Goal: Task Accomplishment & Management: Use online tool/utility

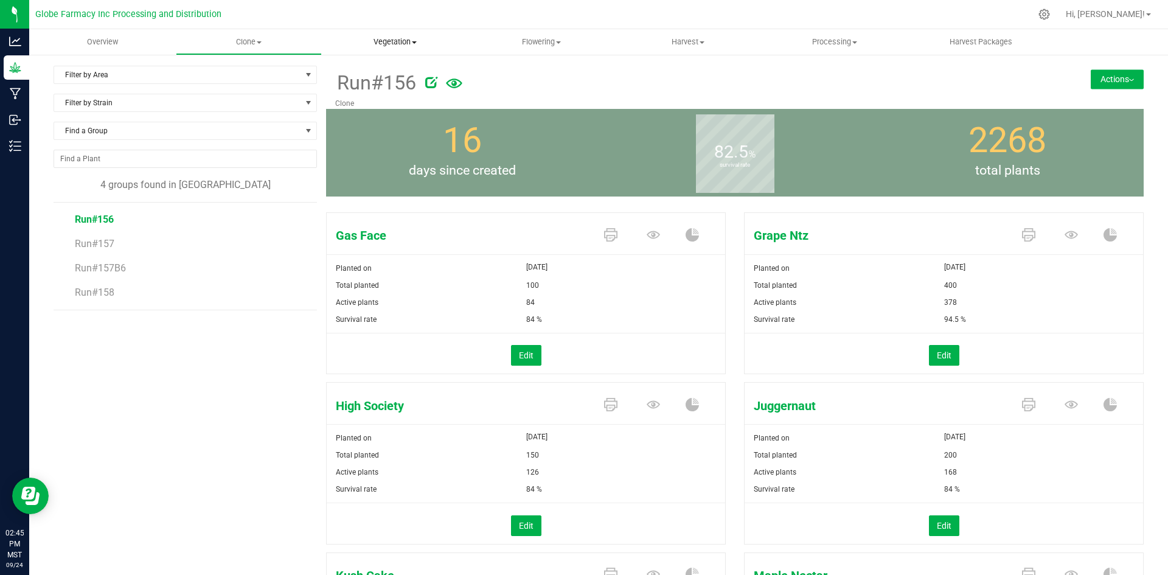
click at [386, 53] on uib-tab-heading "Vegetation Veg groups Veg plants Mother groups Mother plants Apply to plants" at bounding box center [394, 42] width 145 height 24
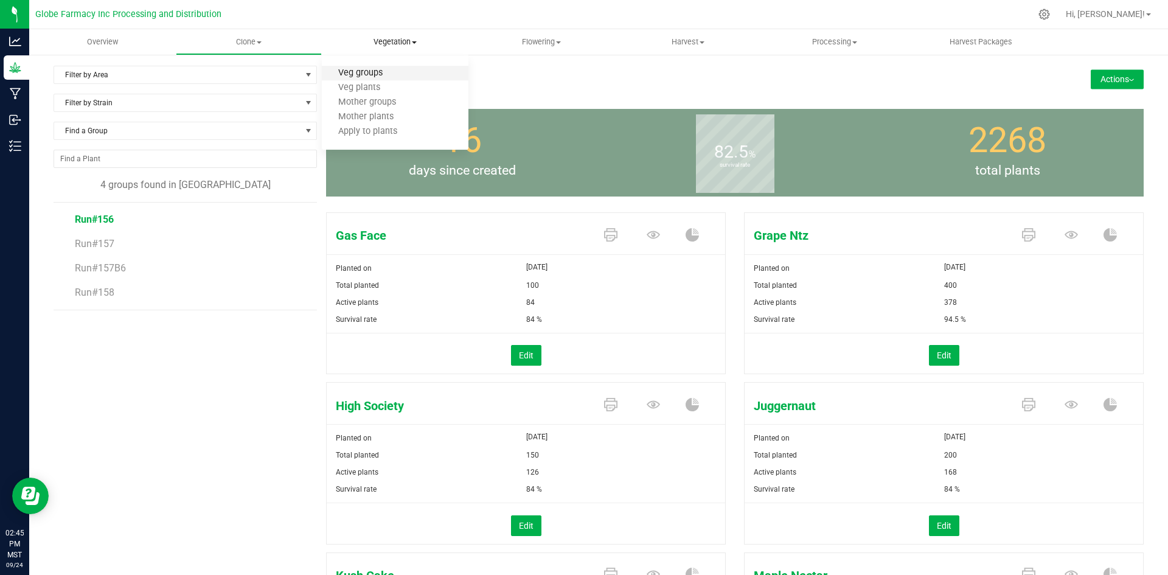
click at [379, 78] on span "Veg groups" at bounding box center [360, 73] width 77 height 10
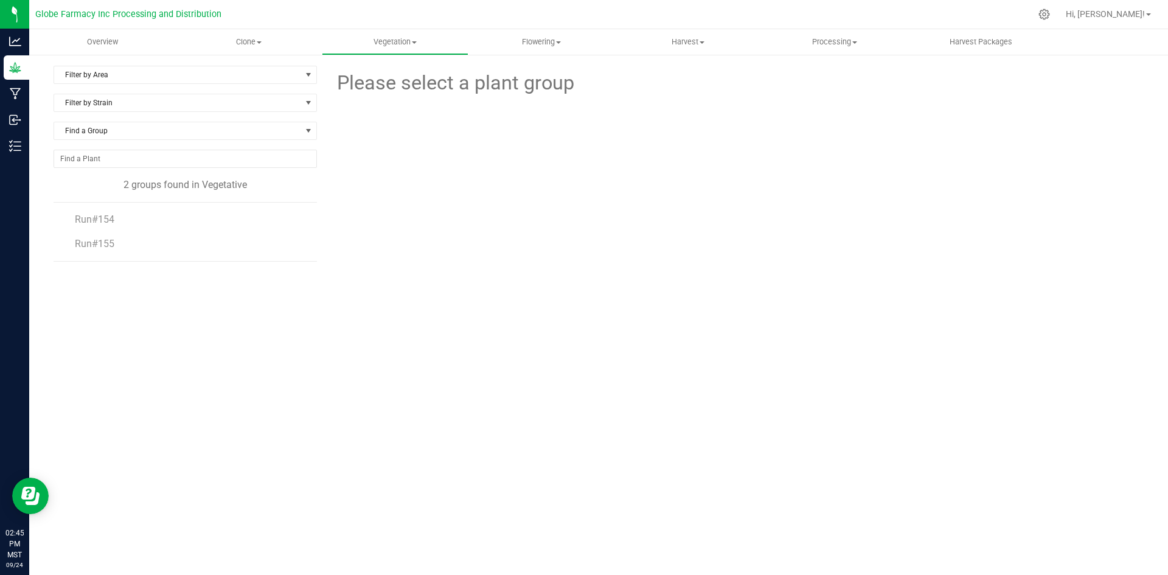
click at [104, 226] on li "Run#154" at bounding box center [192, 215] width 234 height 24
click at [102, 222] on span "Run#154" at bounding box center [94, 220] width 39 height 12
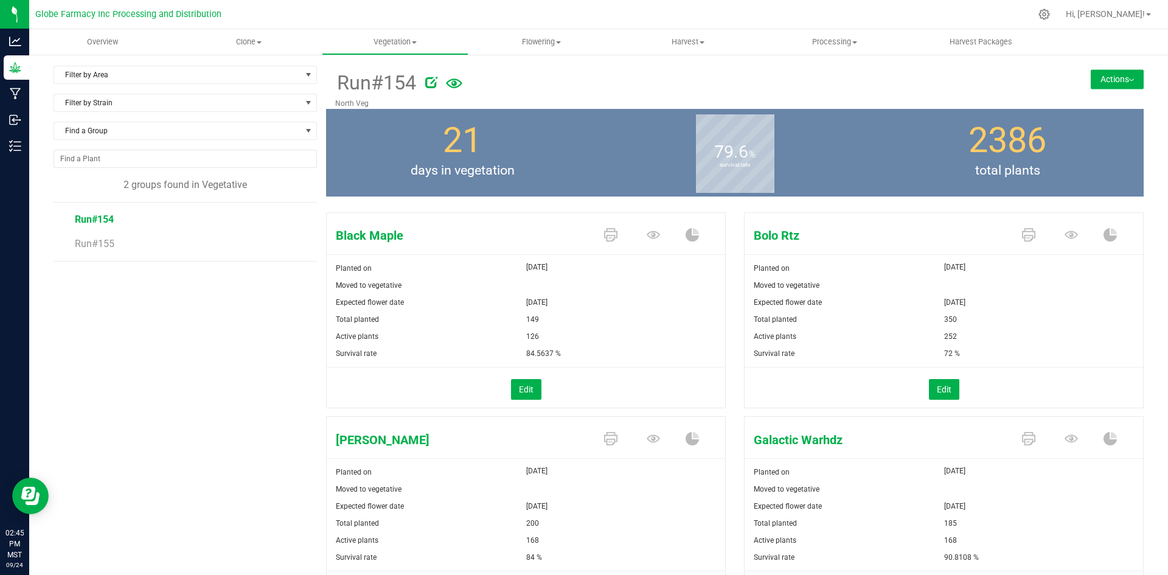
click at [1108, 75] on button "Actions" at bounding box center [1117, 78] width 53 height 19
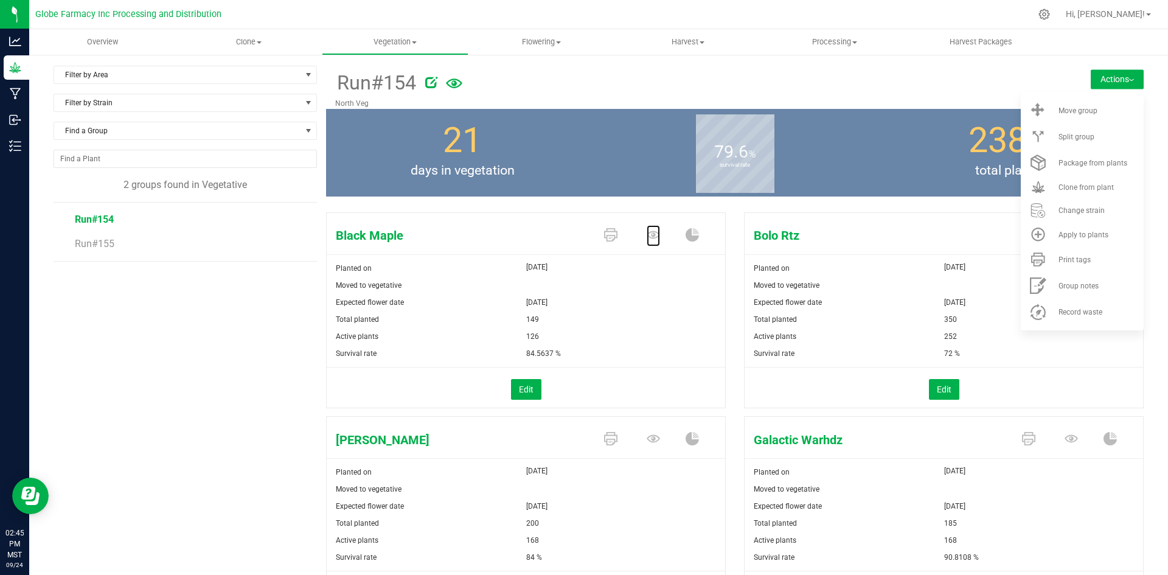
click at [648, 234] on icon at bounding box center [653, 234] width 13 height 13
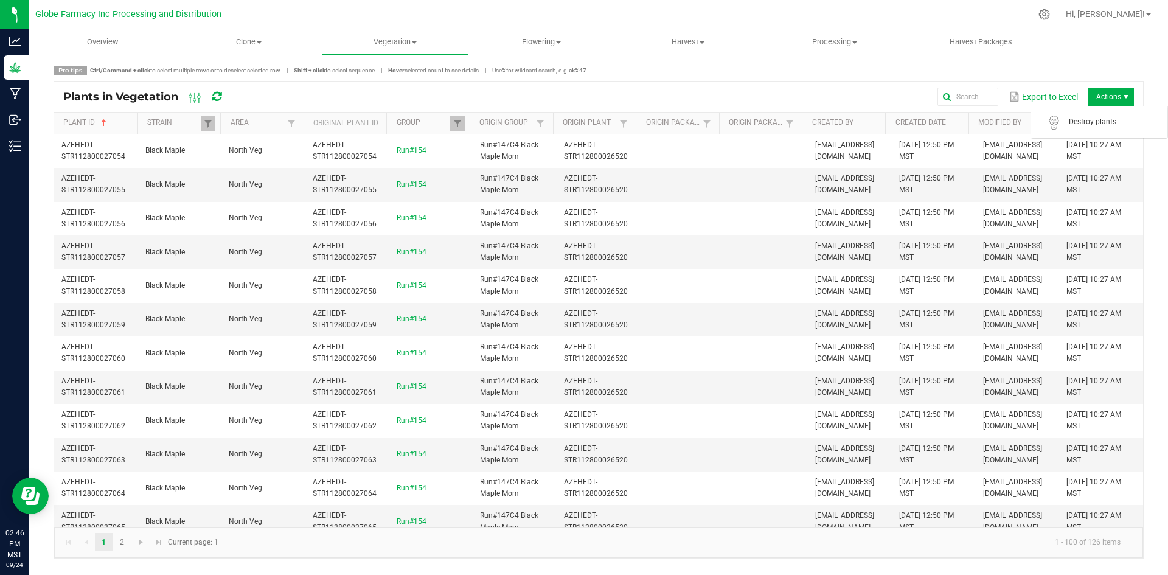
click at [1103, 99] on span "Actions" at bounding box center [1112, 97] width 46 height 18
click at [1099, 116] on span "Destroy plants" at bounding box center [1100, 122] width 122 height 24
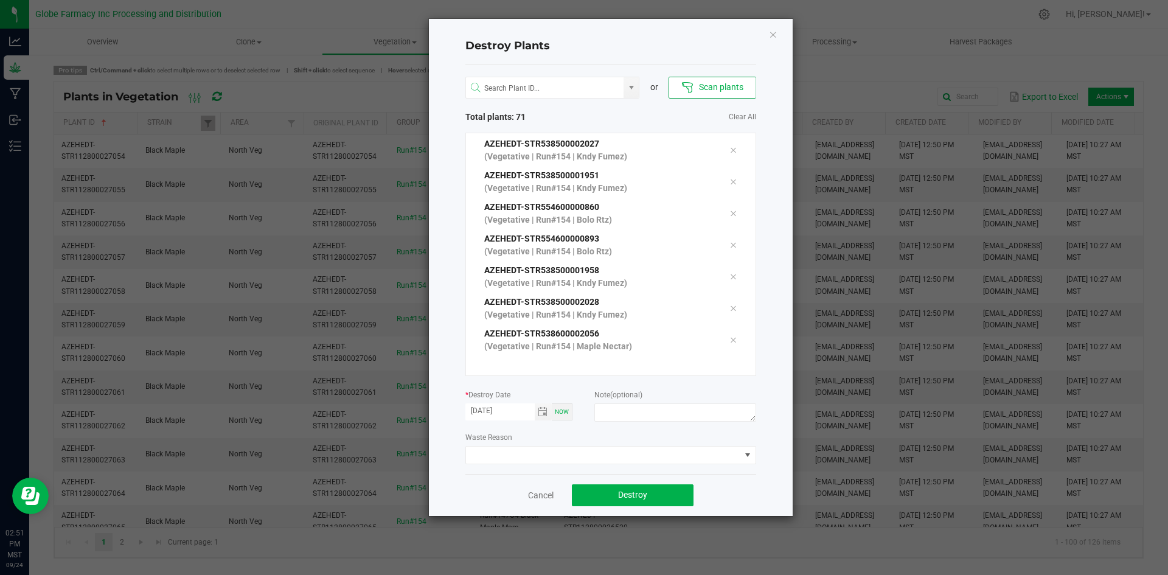
scroll to position [2055, 0]
click at [688, 410] on textarea at bounding box center [674, 412] width 161 height 18
type textarea "overage coffee/trash"
click at [679, 501] on button "Destroy" at bounding box center [633, 495] width 122 height 22
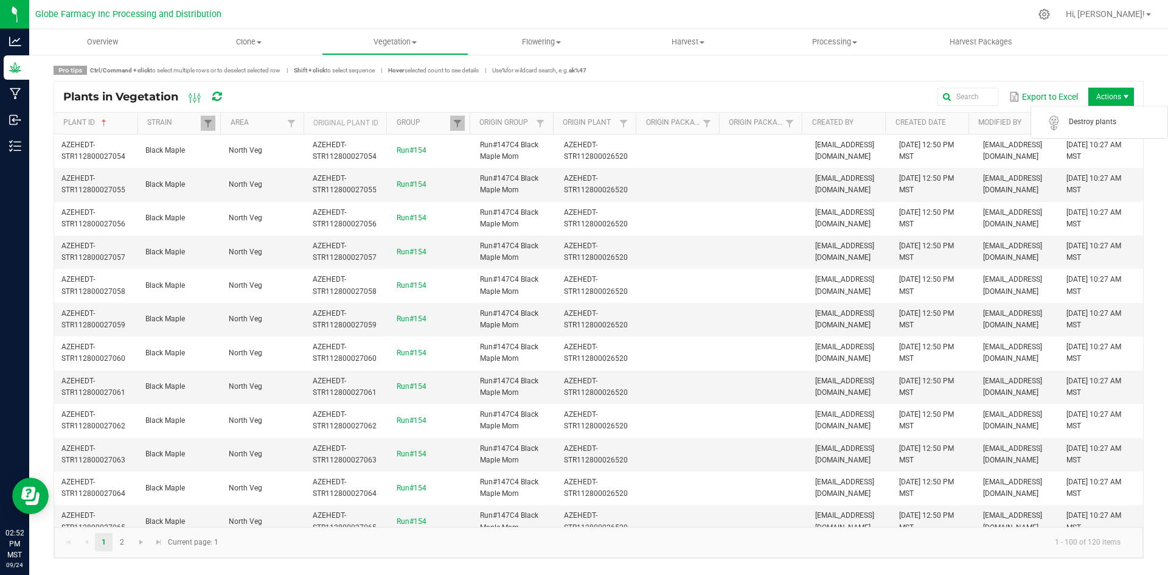
click at [1115, 101] on span "Actions" at bounding box center [1112, 97] width 46 height 18
click at [1099, 120] on span "Destroy plants" at bounding box center [1114, 122] width 91 height 10
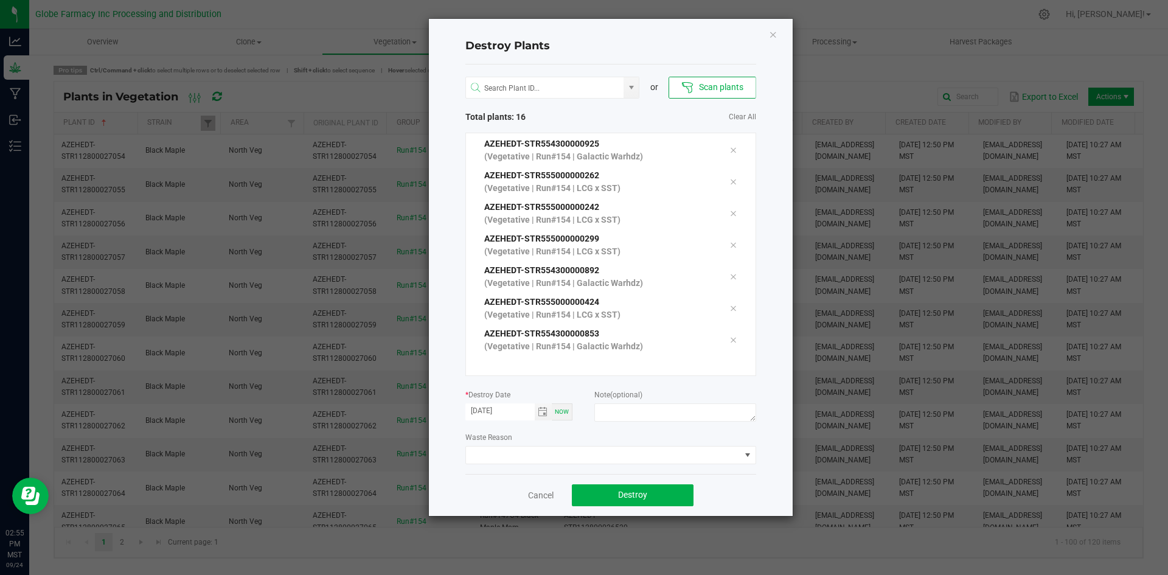
scroll to position [315, 0]
click at [695, 412] on textarea at bounding box center [674, 412] width 161 height 18
type textarea "overage coffee/trash"
click at [665, 504] on button "Destroy" at bounding box center [633, 495] width 122 height 22
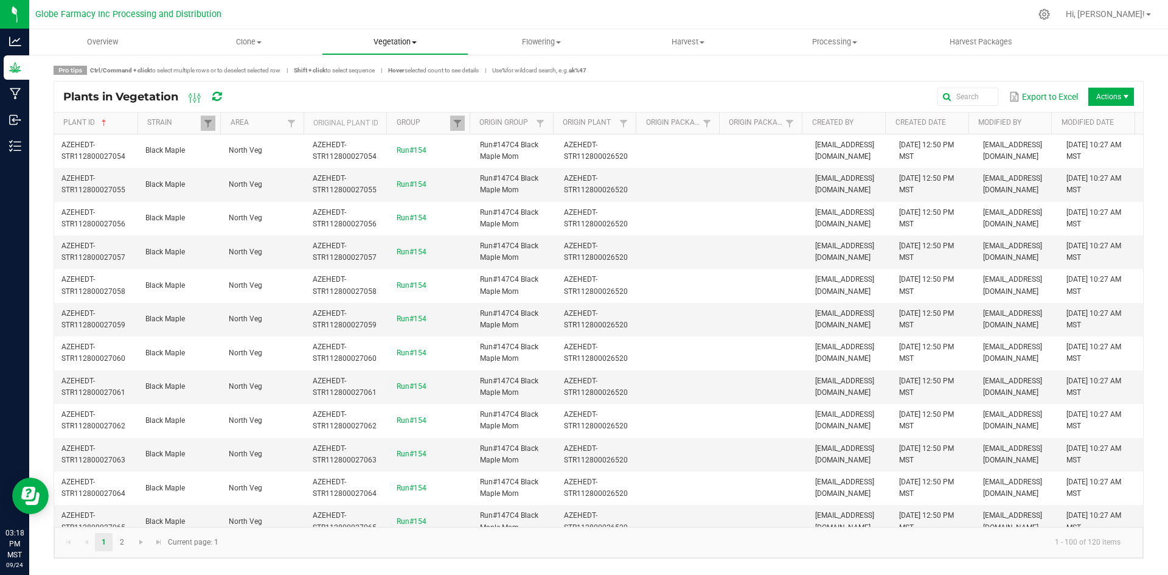
click at [387, 45] on span "Vegetation" at bounding box center [394, 42] width 145 height 11
click at [370, 75] on span "Veg groups" at bounding box center [360, 73] width 77 height 10
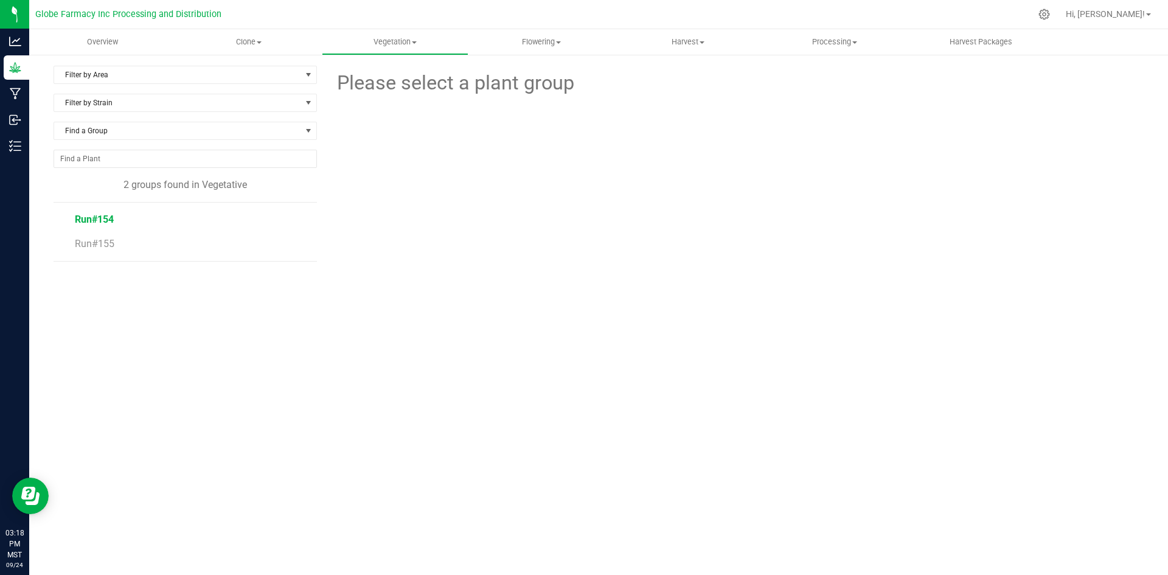
click at [103, 216] on span "Run#154" at bounding box center [94, 220] width 39 height 12
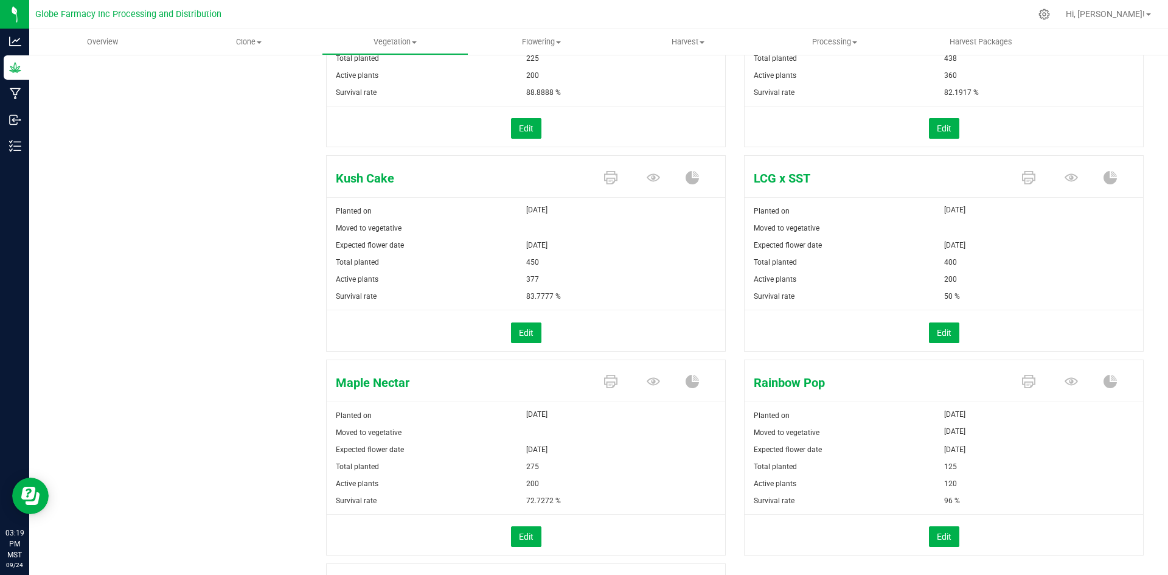
scroll to position [852, 0]
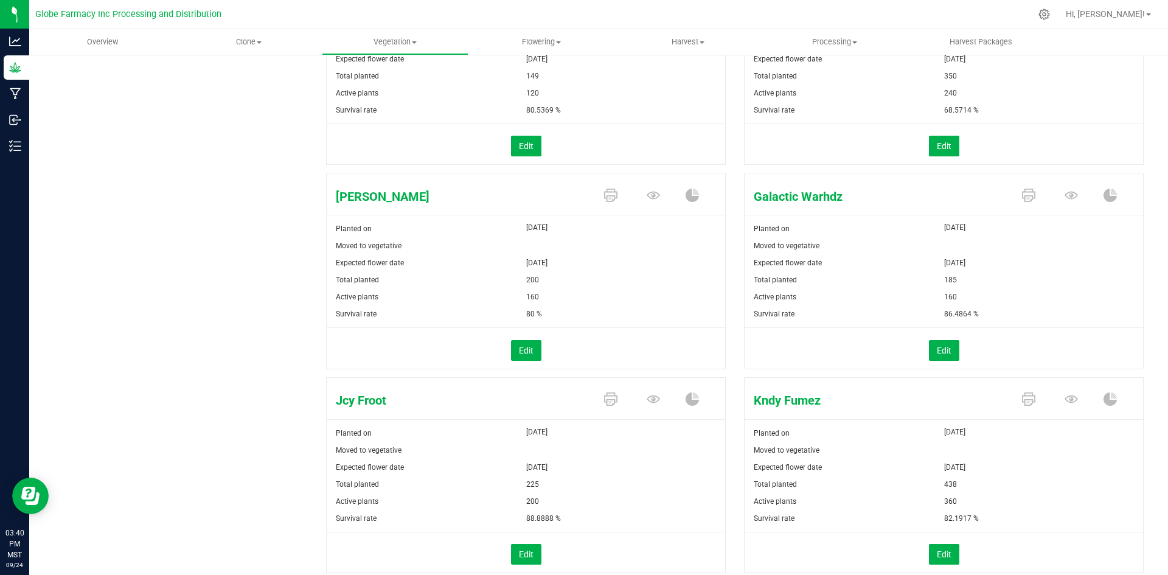
scroll to position [0, 0]
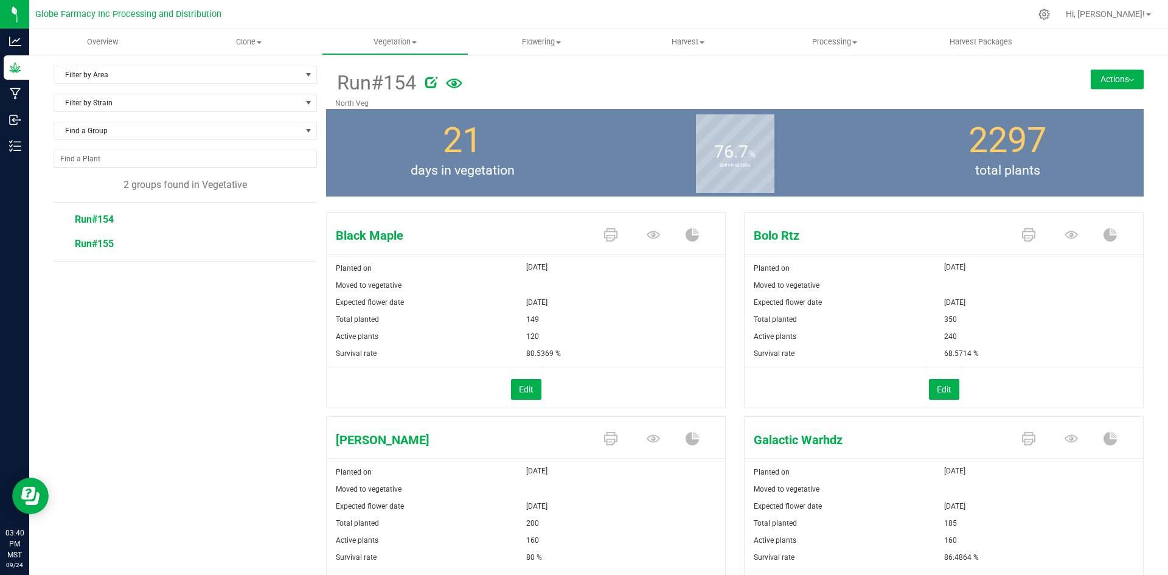
click at [87, 244] on span "Run#155" at bounding box center [94, 244] width 39 height 12
click at [1104, 83] on button "Actions" at bounding box center [1117, 78] width 53 height 19
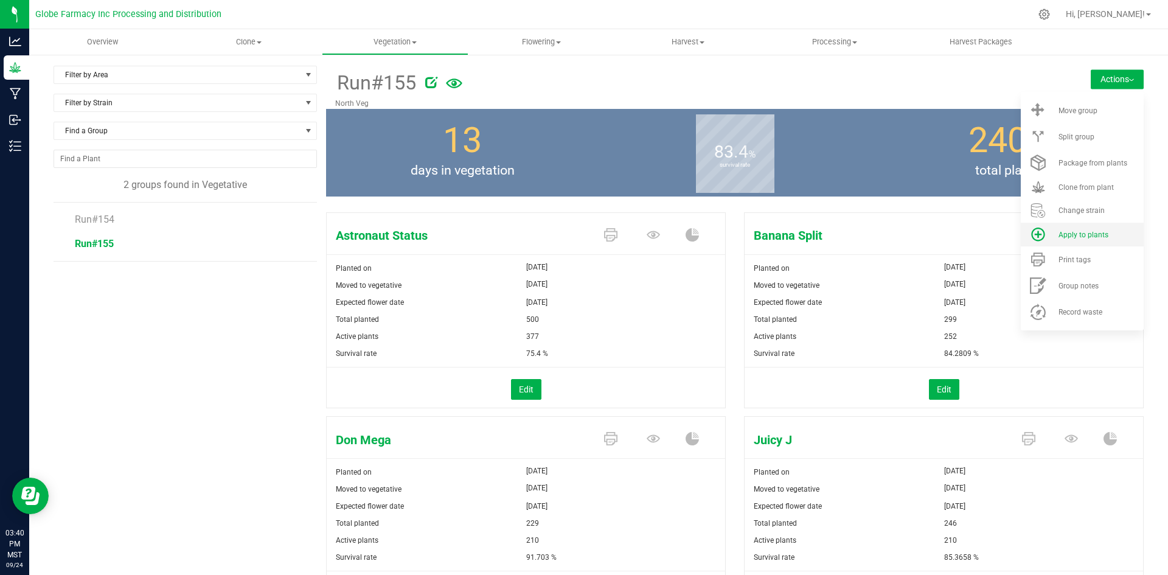
click at [1093, 234] on span "Apply to plants" at bounding box center [1084, 235] width 50 height 9
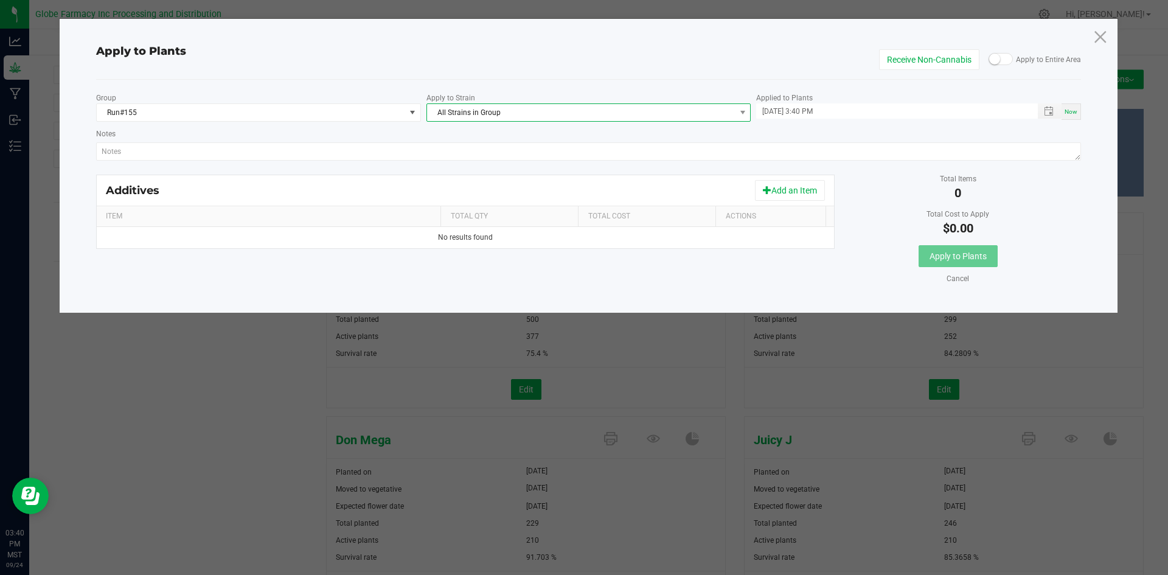
click at [655, 113] on span "All Strains in Group" at bounding box center [581, 112] width 308 height 17
click at [510, 252] on li "Kush Cake" at bounding box center [589, 248] width 324 height 17
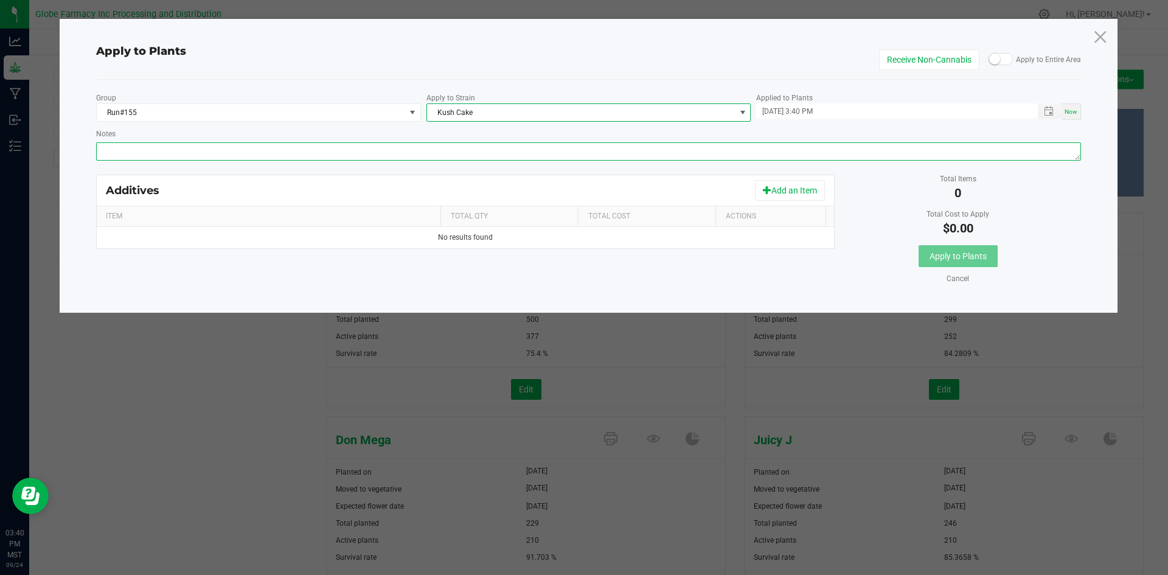
click at [431, 155] on textarea "Notes" at bounding box center [589, 151] width 986 height 18
paste textarea "Calcium Nitrate, Monopotassium Phosphate, [MEDICAL_DATA], Iron Edta, Sodium Mol…"
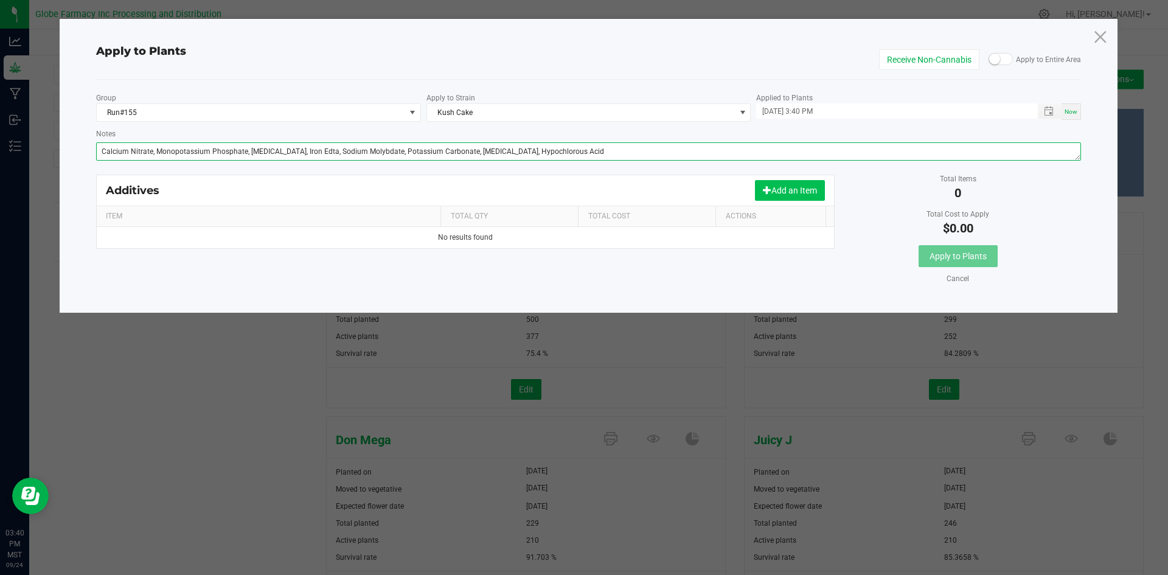
type textarea "Calcium Nitrate, Monopotassium Phosphate, [MEDICAL_DATA], Iron Edta, Sodium Mol…"
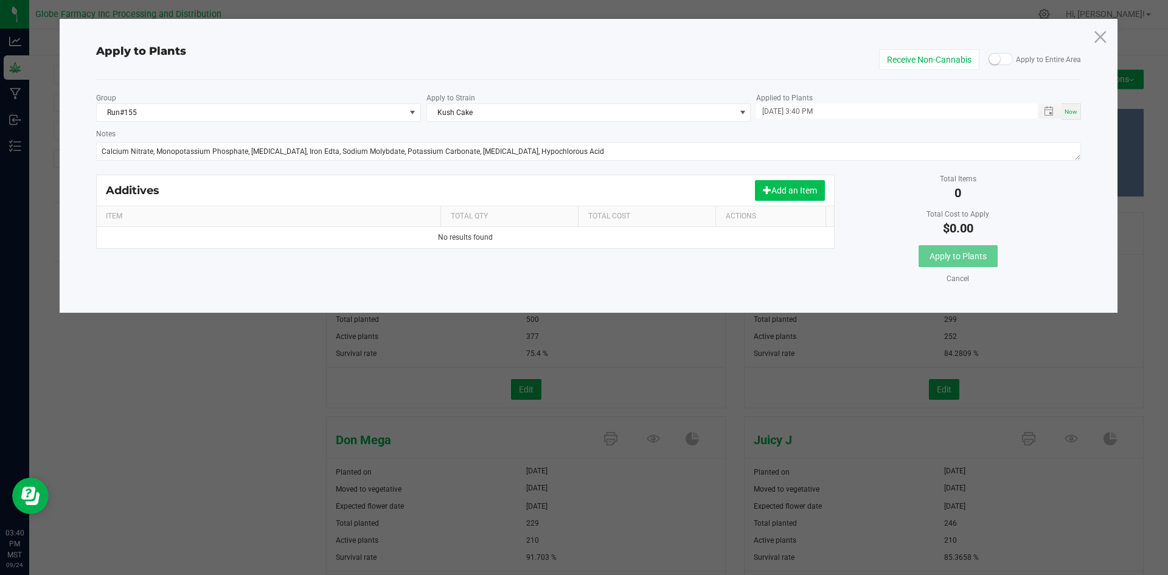
click at [810, 195] on button "Add an Item" at bounding box center [790, 190] width 70 height 21
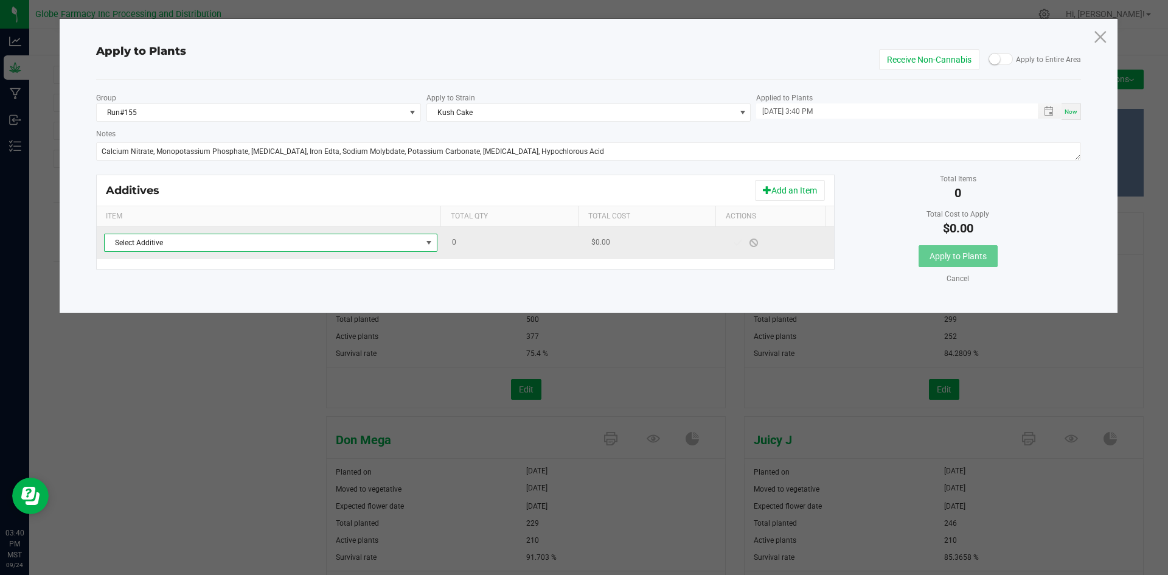
click at [409, 238] on span "Select Additive" at bounding box center [263, 242] width 317 height 17
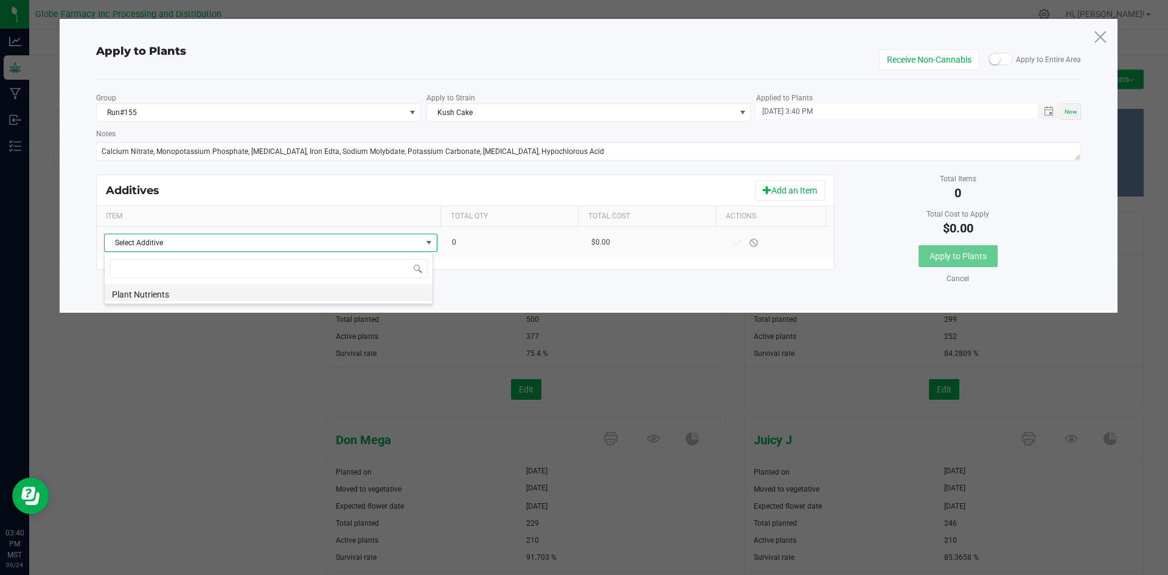
scroll to position [18, 329]
click at [375, 290] on li "Plant Nutrients" at bounding box center [269, 292] width 328 height 17
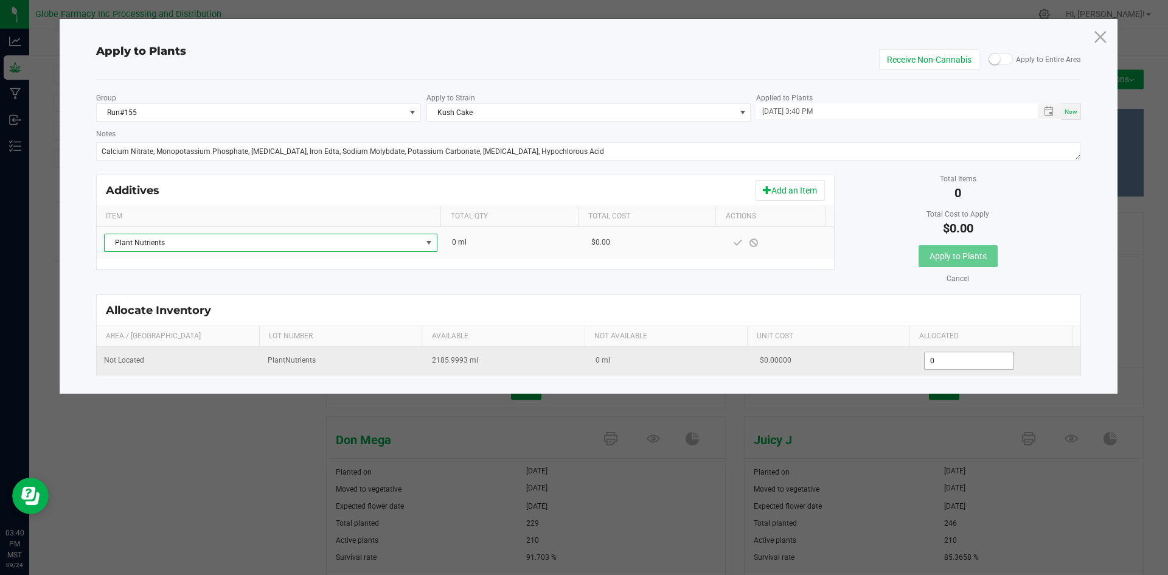
click at [933, 361] on input "0" at bounding box center [969, 360] width 89 height 17
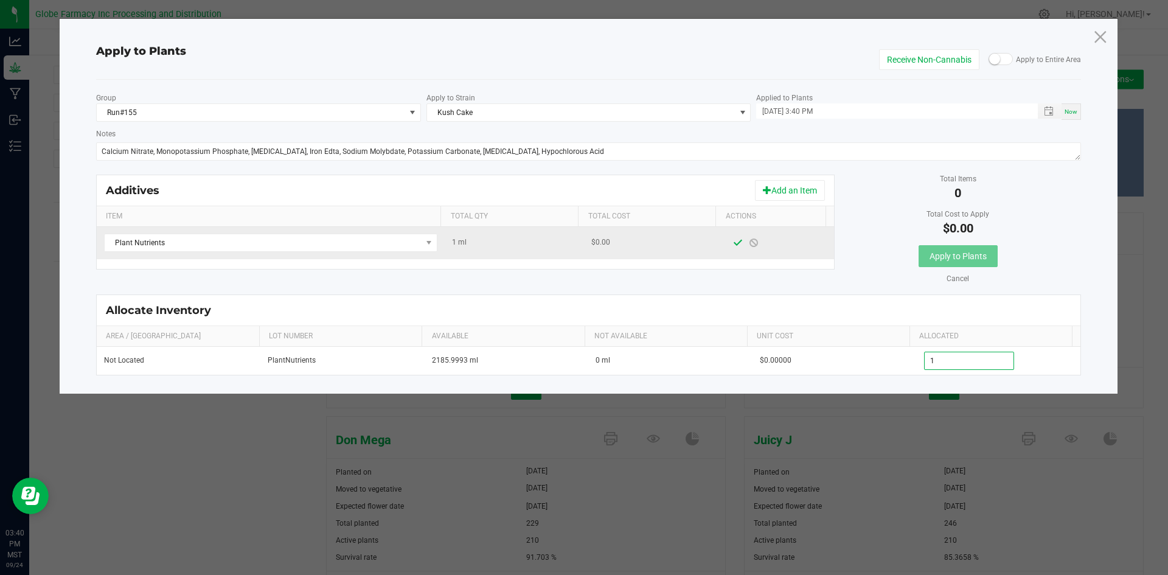
type input "1.0000"
click at [730, 248] on span at bounding box center [738, 243] width 16 height 22
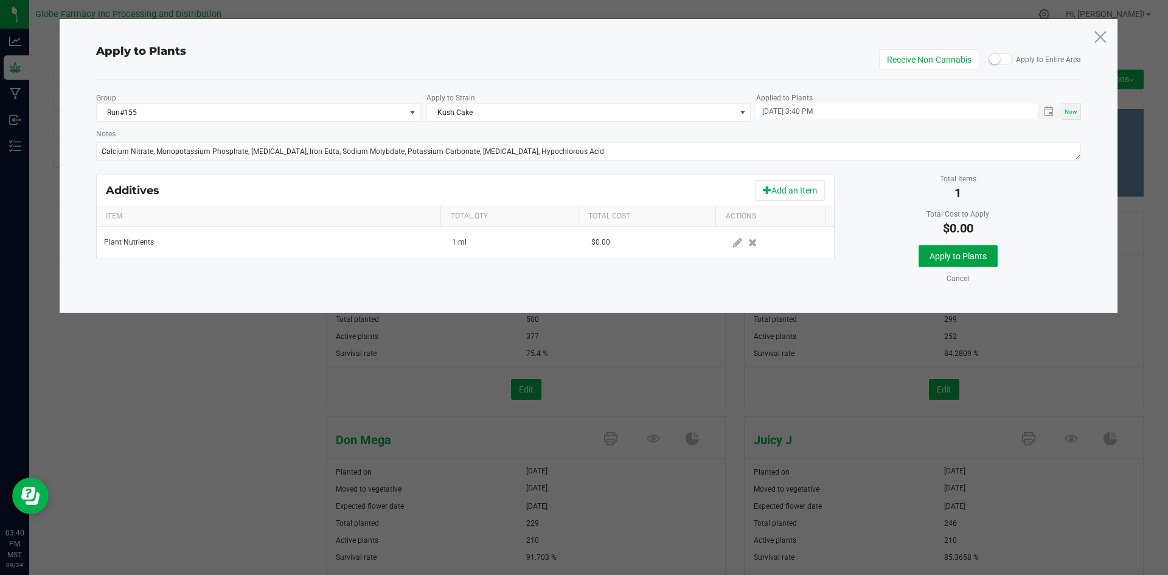
click at [980, 257] on span "Apply to Plants" at bounding box center [958, 256] width 57 height 10
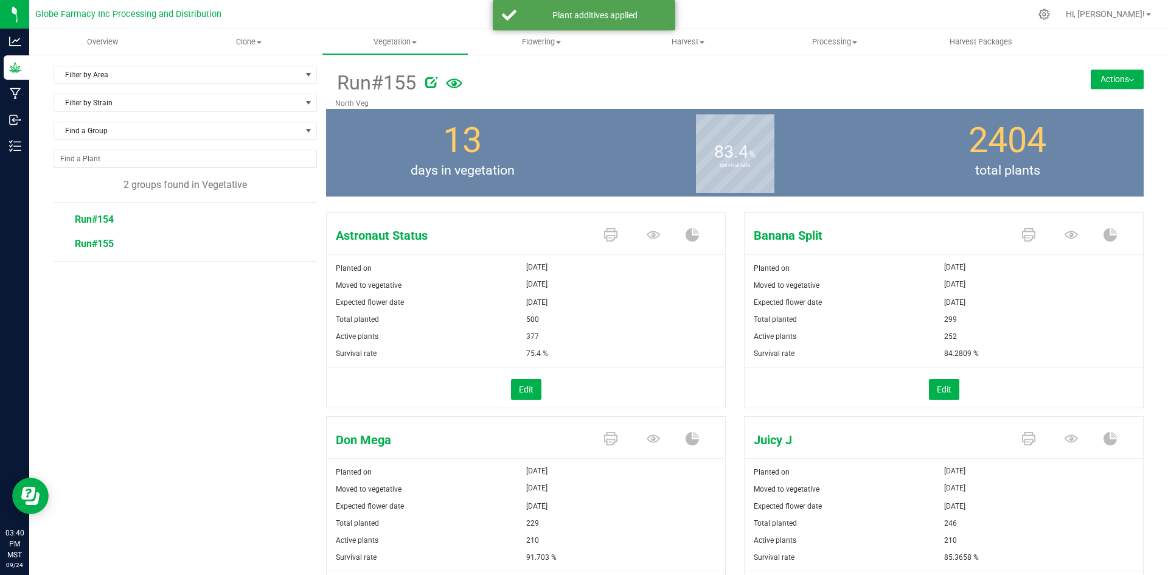
click at [96, 221] on span "Run#154" at bounding box center [94, 220] width 39 height 12
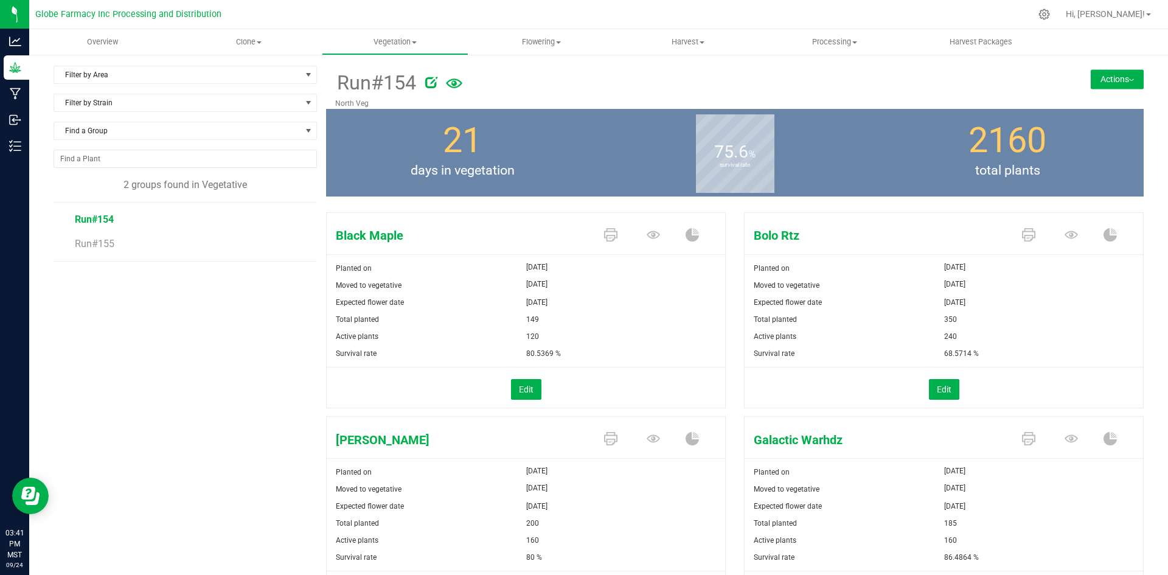
click at [81, 237] on li "Run#155" at bounding box center [192, 244] width 234 height 34
click at [85, 243] on span "Run#155" at bounding box center [94, 244] width 39 height 12
click at [1103, 77] on button "Actions" at bounding box center [1117, 78] width 53 height 19
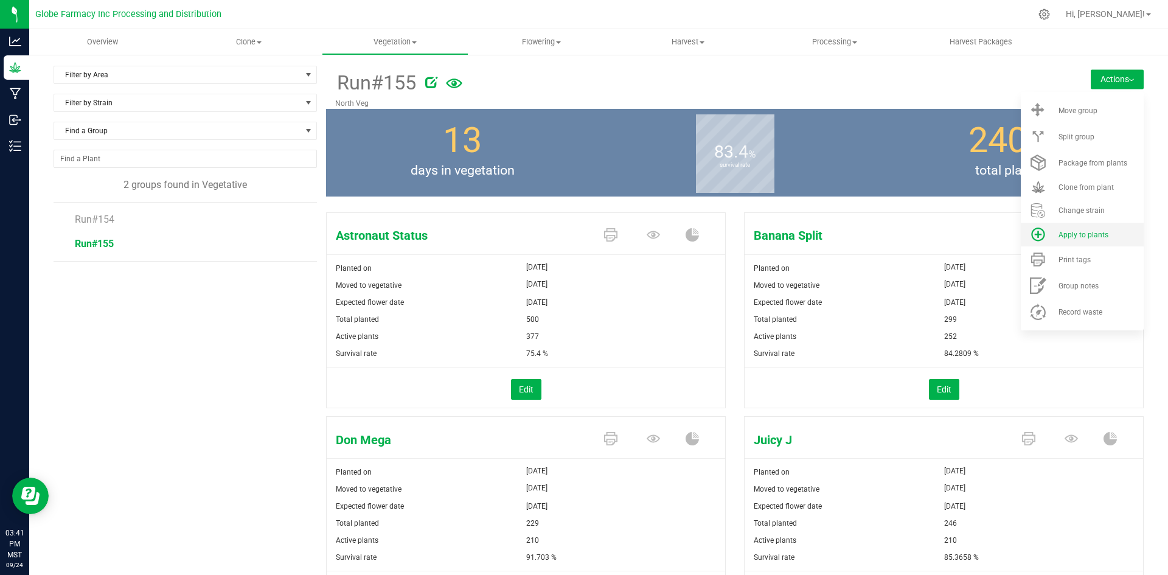
click at [1071, 235] on span "Apply to plants" at bounding box center [1084, 235] width 50 height 9
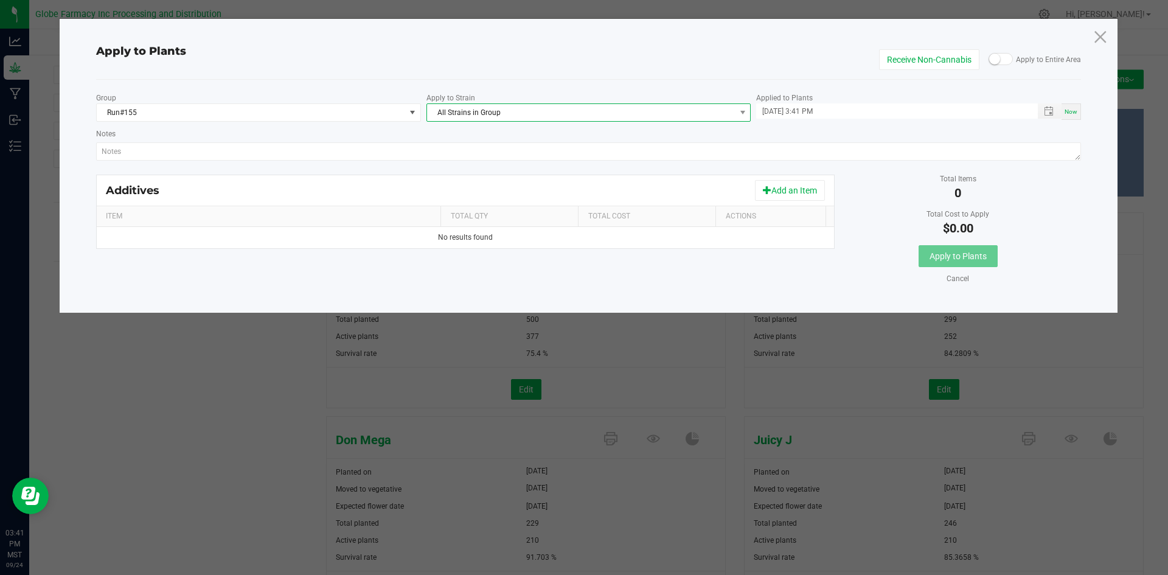
click at [643, 117] on span "All Strains in Group" at bounding box center [581, 112] width 308 height 17
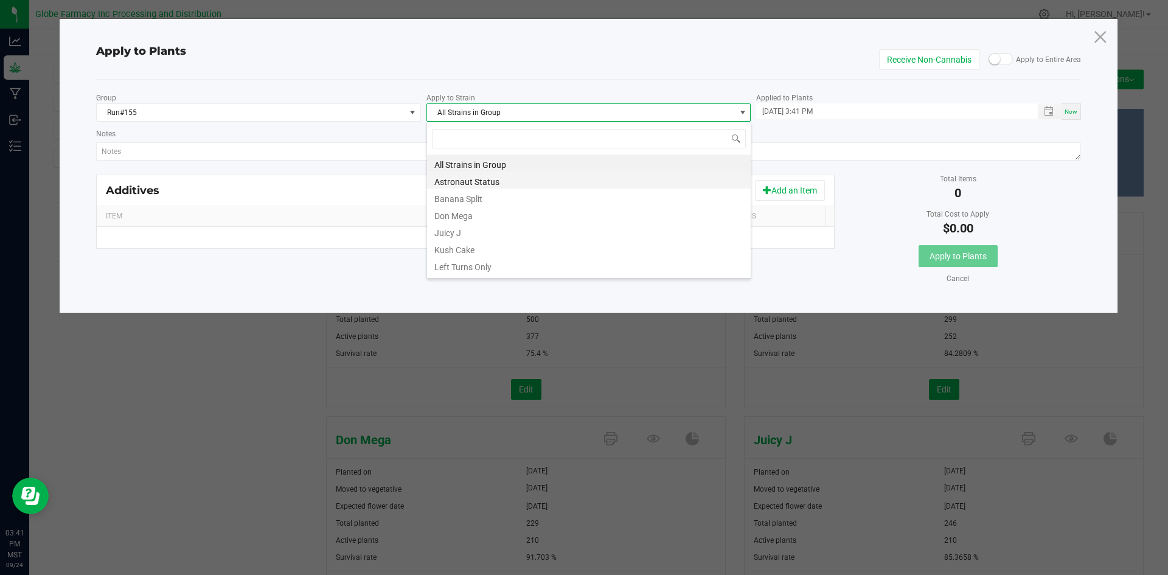
scroll to position [18, 325]
click at [497, 246] on li "Kush Cake" at bounding box center [589, 248] width 324 height 17
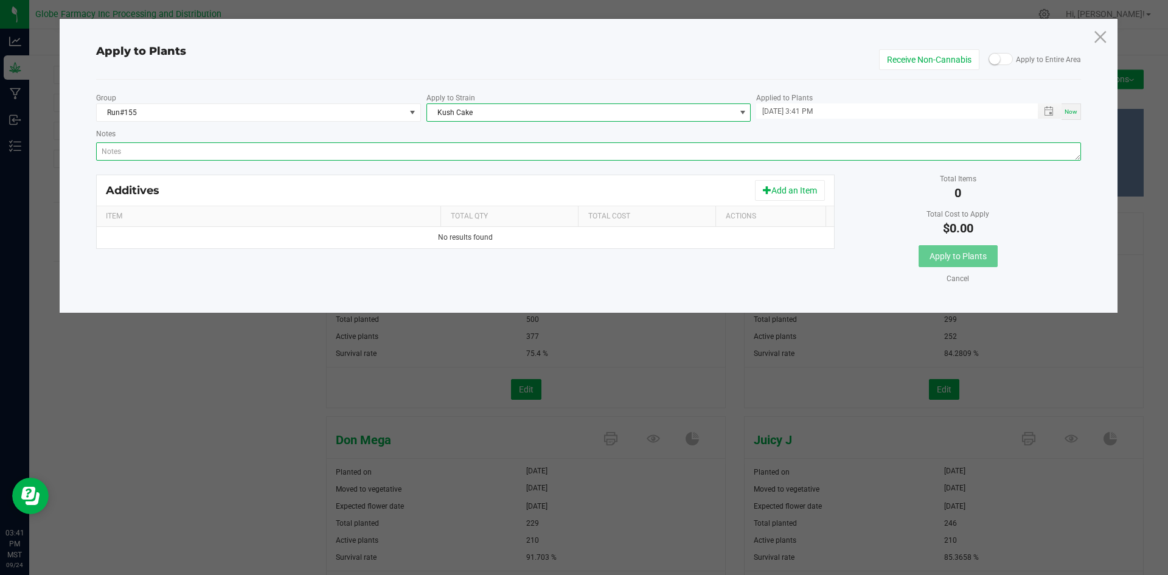
click at [474, 159] on textarea "Notes" at bounding box center [589, 151] width 986 height 18
paste textarea "Calcium Nitrate, Monopotassium Phosphate, [MEDICAL_DATA], Iron Edta, Sodium Mol…"
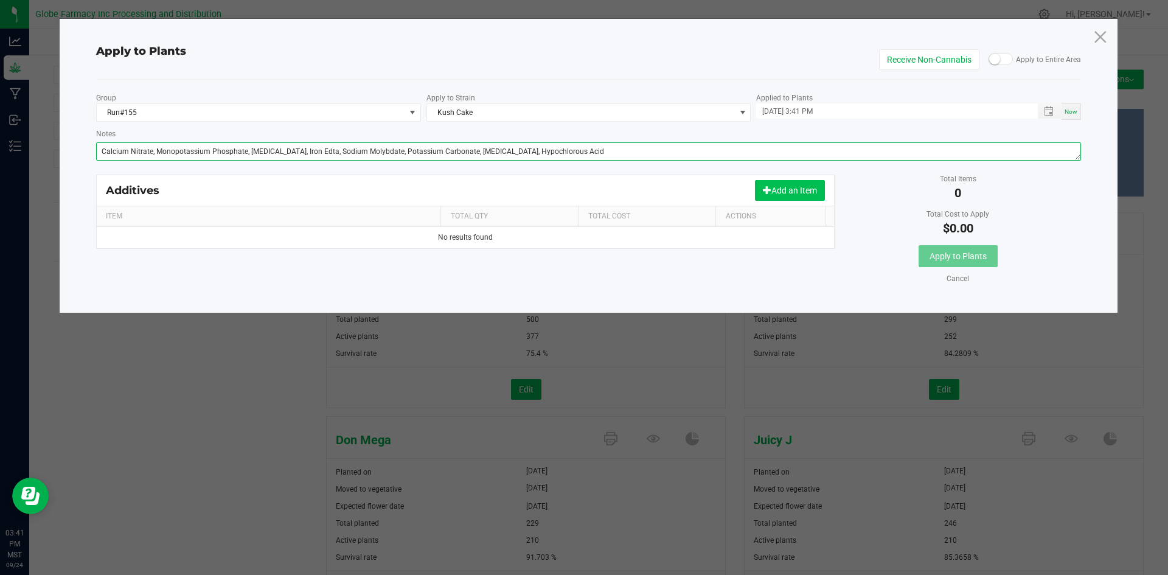
type textarea "Calcium Nitrate, Monopotassium Phosphate, [MEDICAL_DATA], Iron Edta, Sodium Mol…"
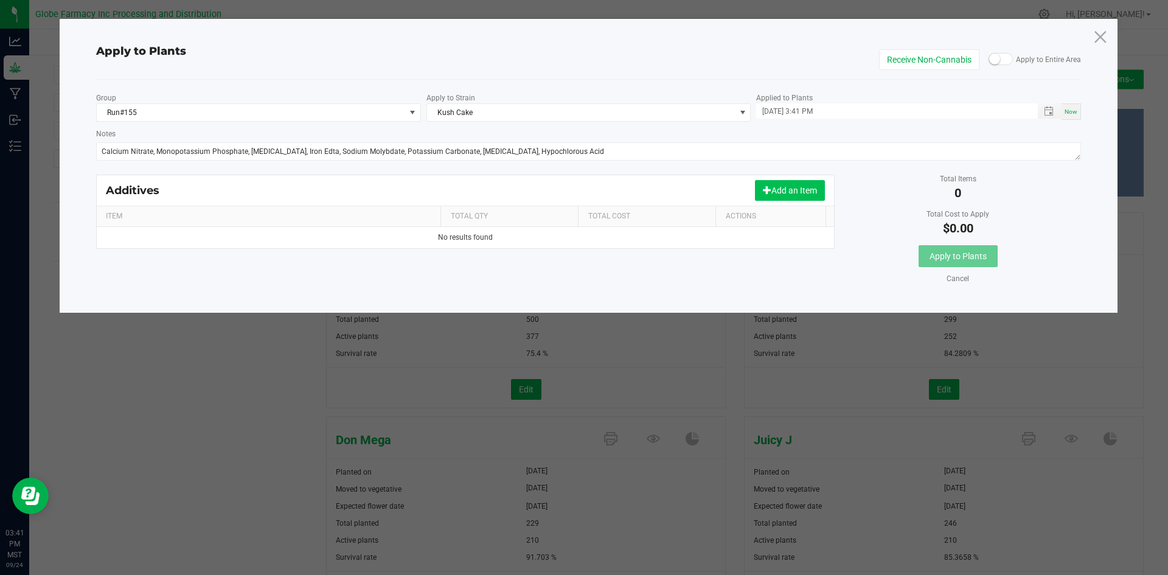
click at [757, 187] on button "Add an Item" at bounding box center [790, 190] width 70 height 21
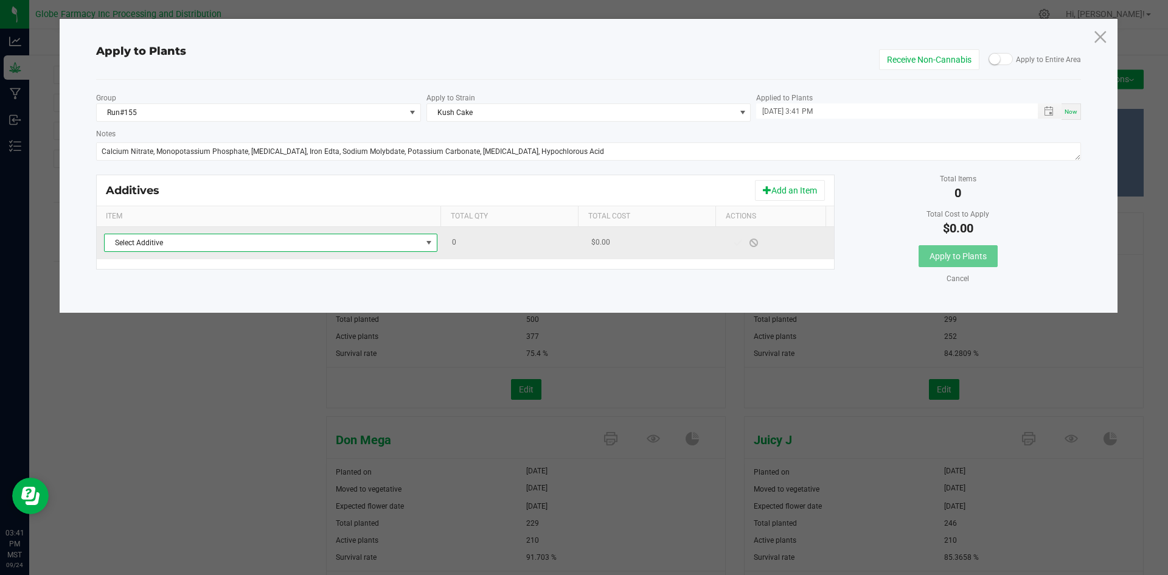
click at [422, 248] on span at bounding box center [429, 242] width 15 height 17
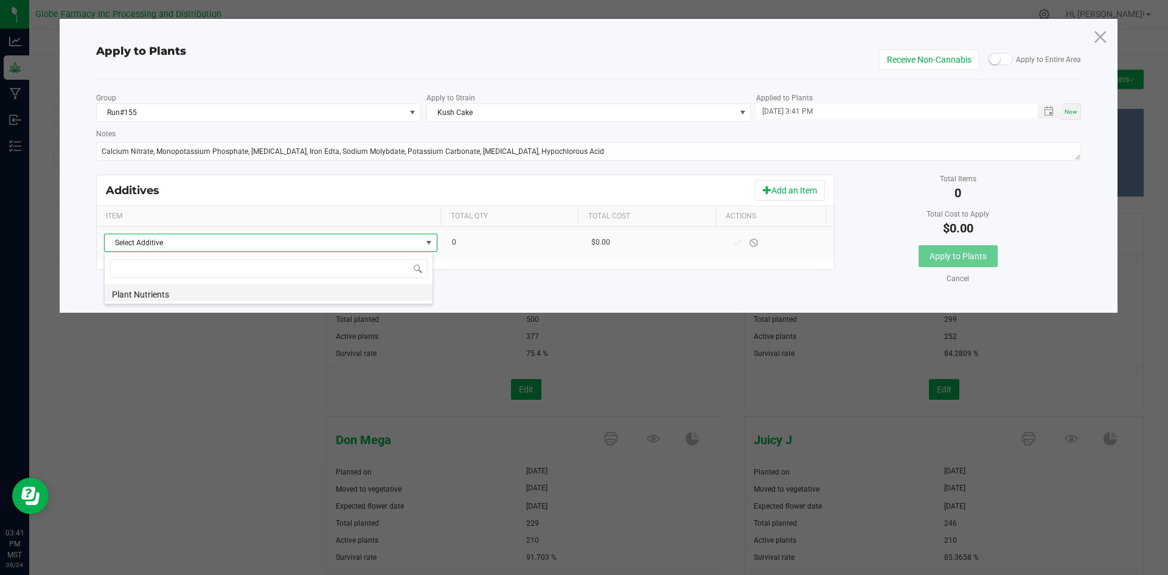
click at [386, 299] on li "Plant Nutrients" at bounding box center [269, 292] width 328 height 17
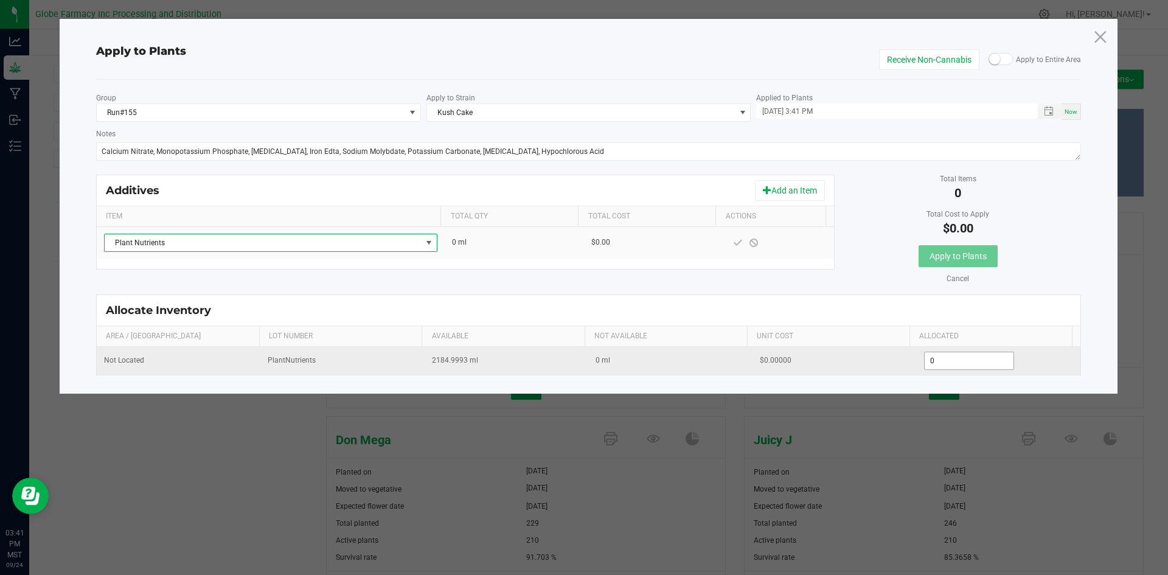
click at [927, 359] on input "0" at bounding box center [969, 360] width 89 height 17
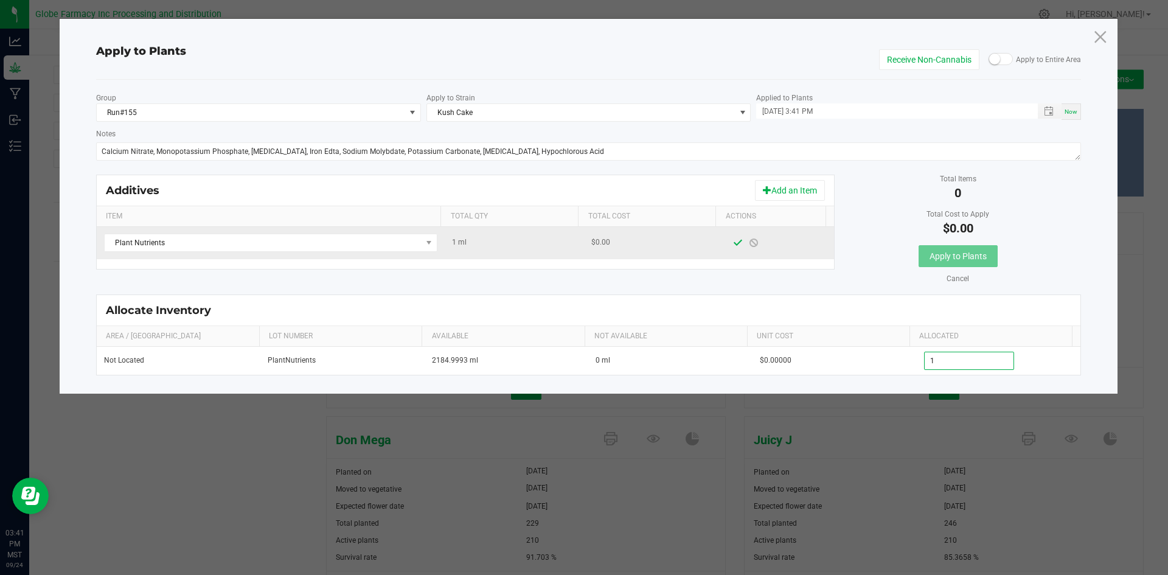
type input "1.0000"
click at [733, 246] on span at bounding box center [738, 243] width 10 height 10
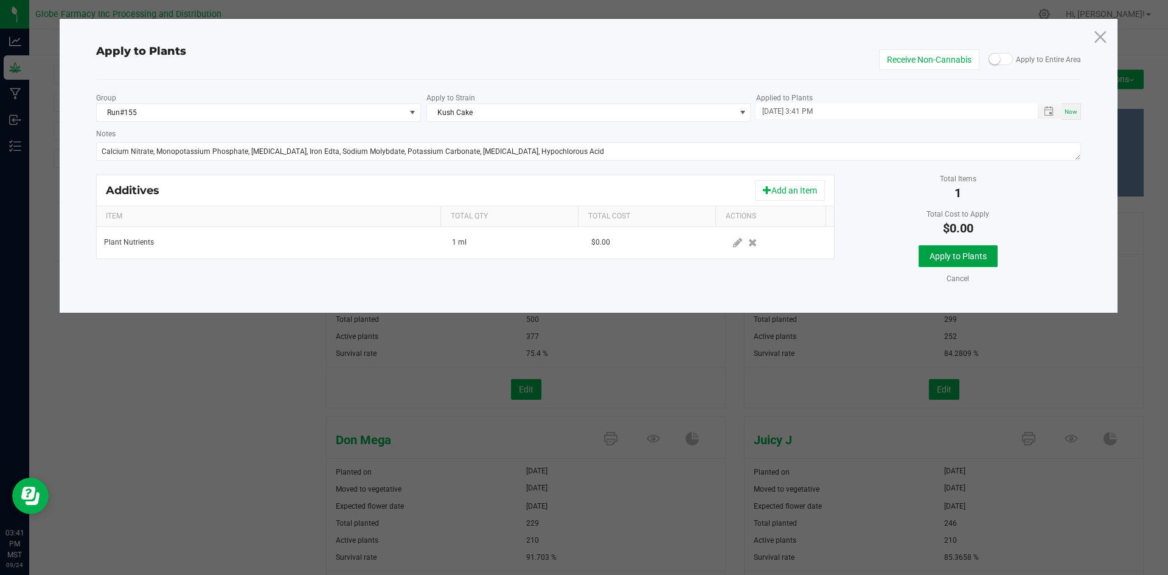
click at [955, 254] on span "Apply to Plants" at bounding box center [958, 256] width 57 height 10
